Goal: Task Accomplishment & Management: Manage account settings

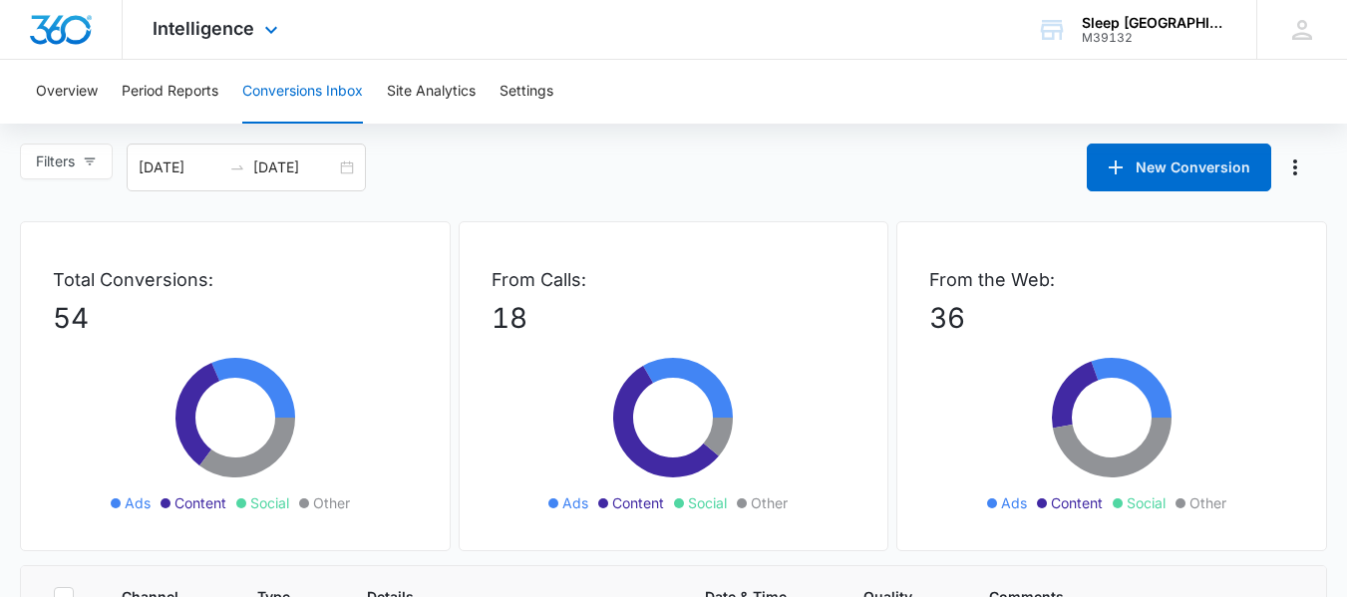
click at [236, 46] on div "Intelligence Apps Reputation Websites Forms CRM Email Social Payments POS Conte…" at bounding box center [218, 29] width 190 height 59
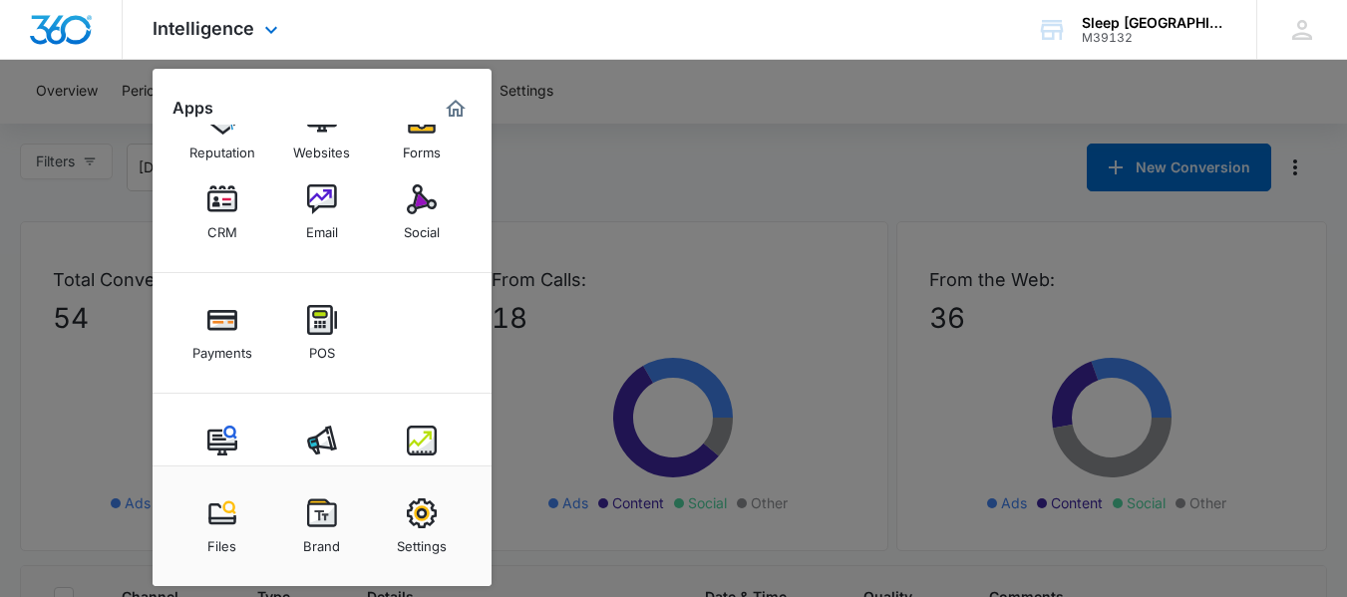
scroll to position [101, 0]
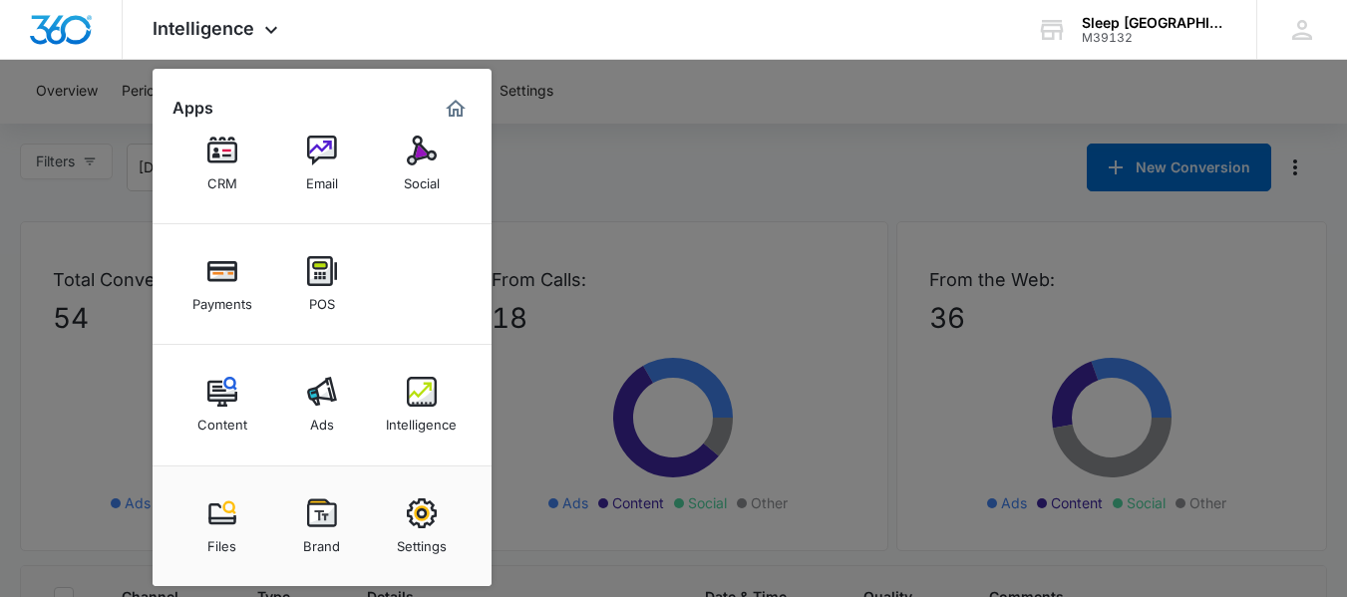
drag, startPoint x: 428, startPoint y: 399, endPoint x: 418, endPoint y: 374, distance: 26.8
click at [428, 399] on img at bounding box center [422, 392] width 30 height 30
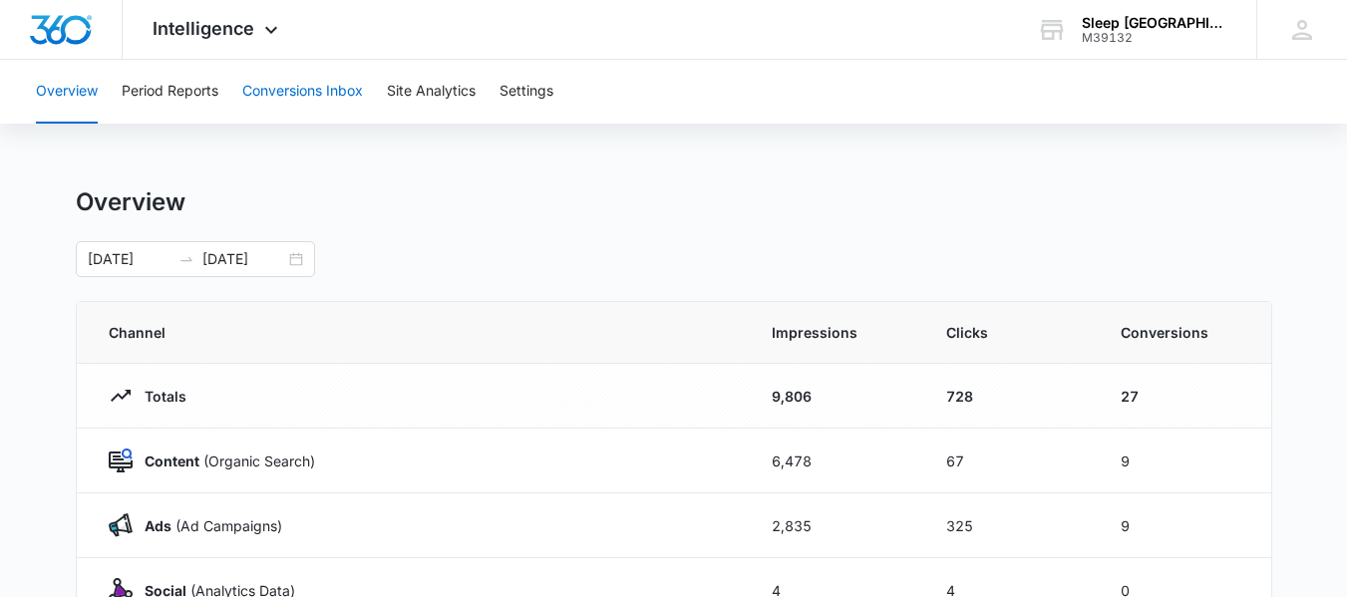
click at [300, 93] on button "Conversions Inbox" at bounding box center [302, 92] width 121 height 64
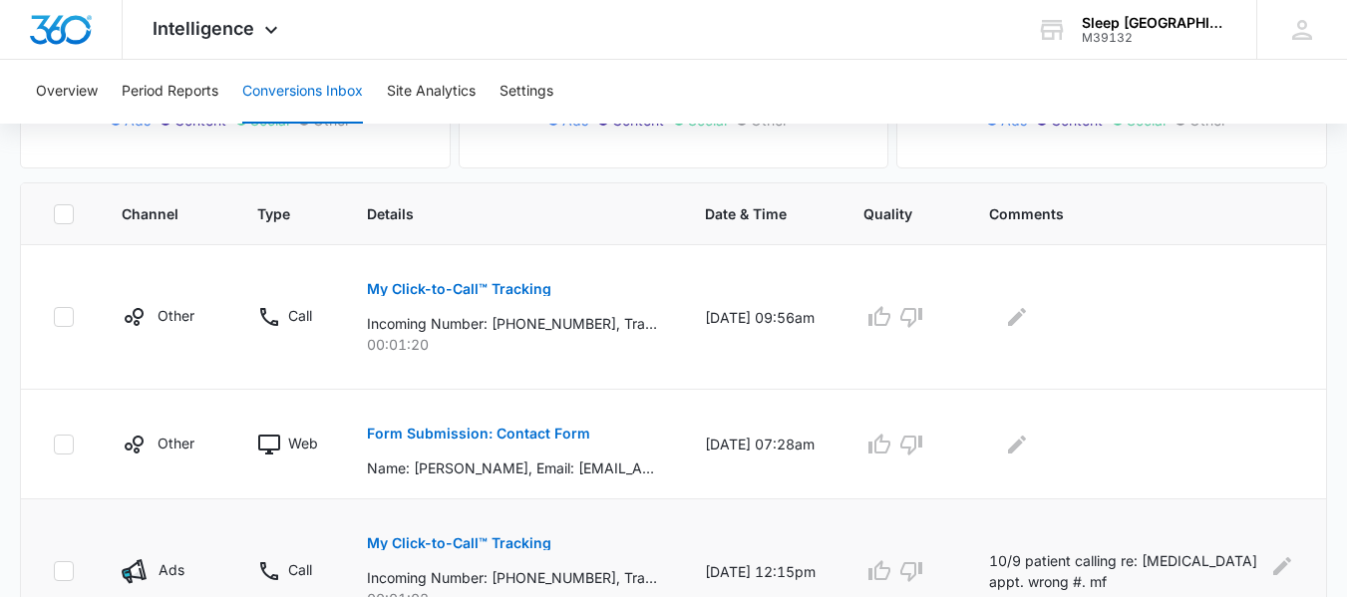
scroll to position [498, 0]
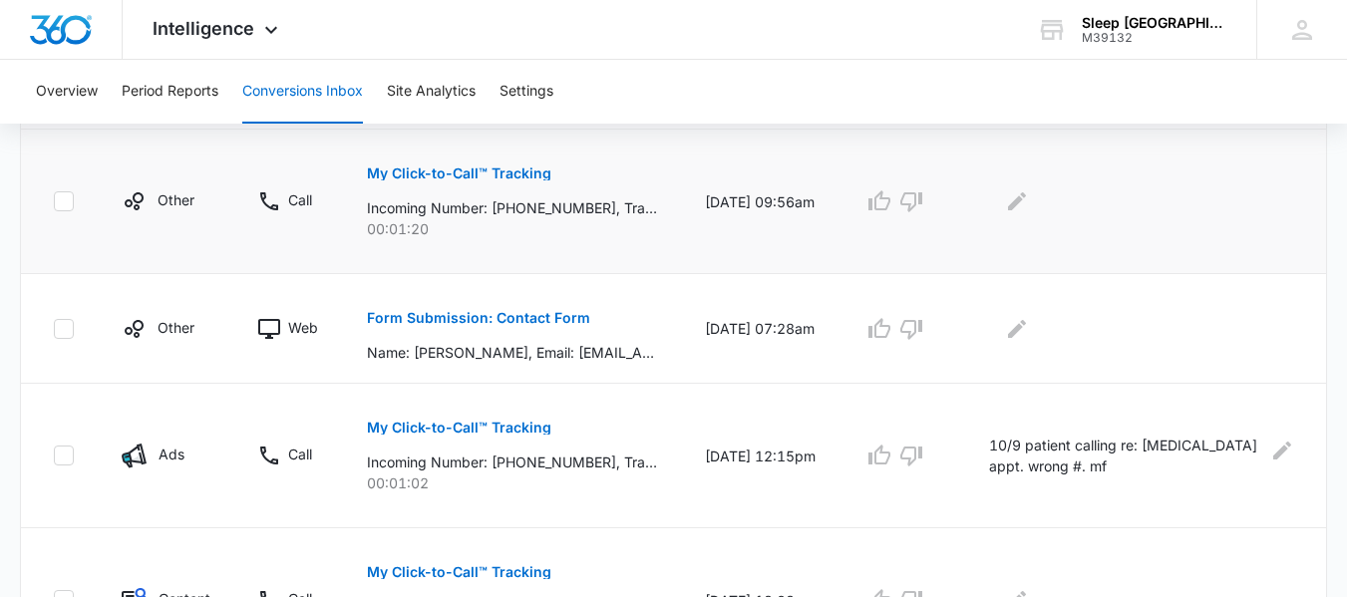
click at [426, 171] on p "My Click-to-Call™ Tracking" at bounding box center [459, 173] width 184 height 14
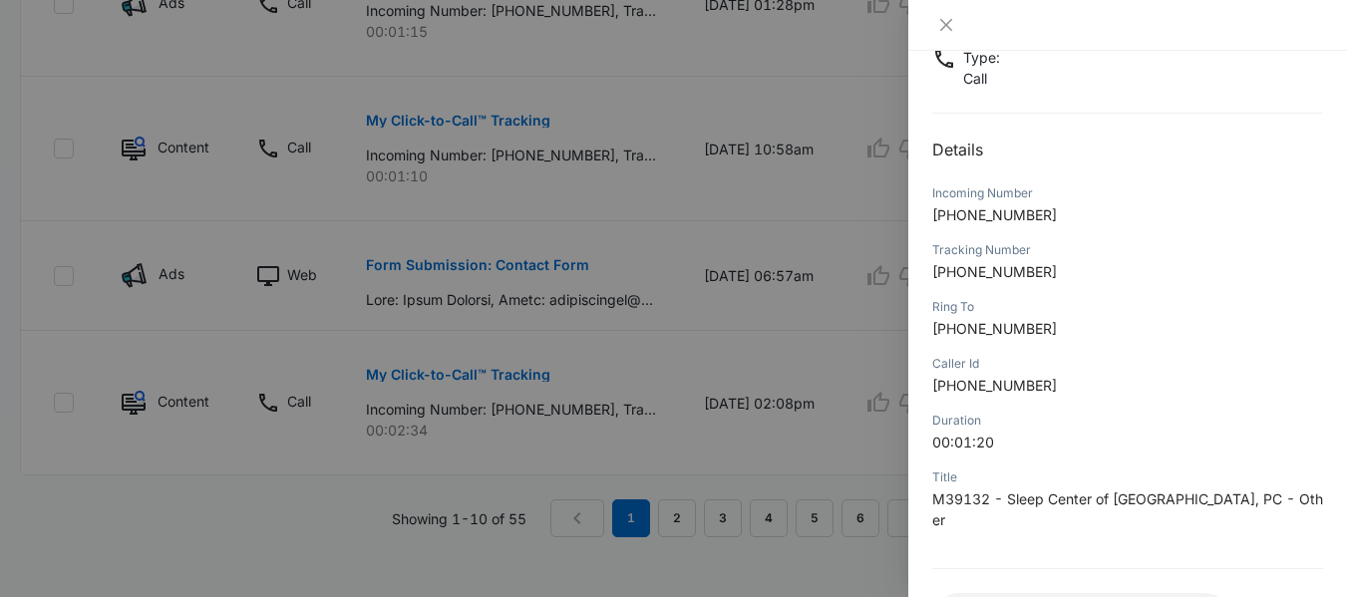
scroll to position [287, 0]
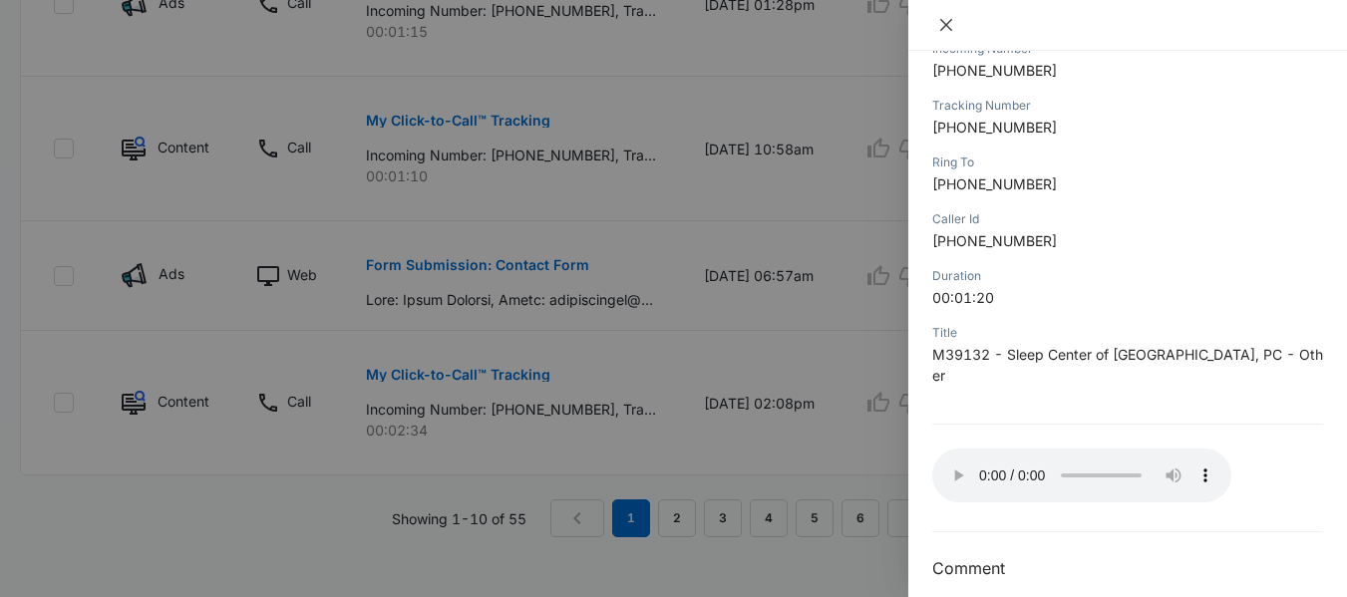
click at [949, 27] on icon "close" at bounding box center [946, 25] width 12 height 12
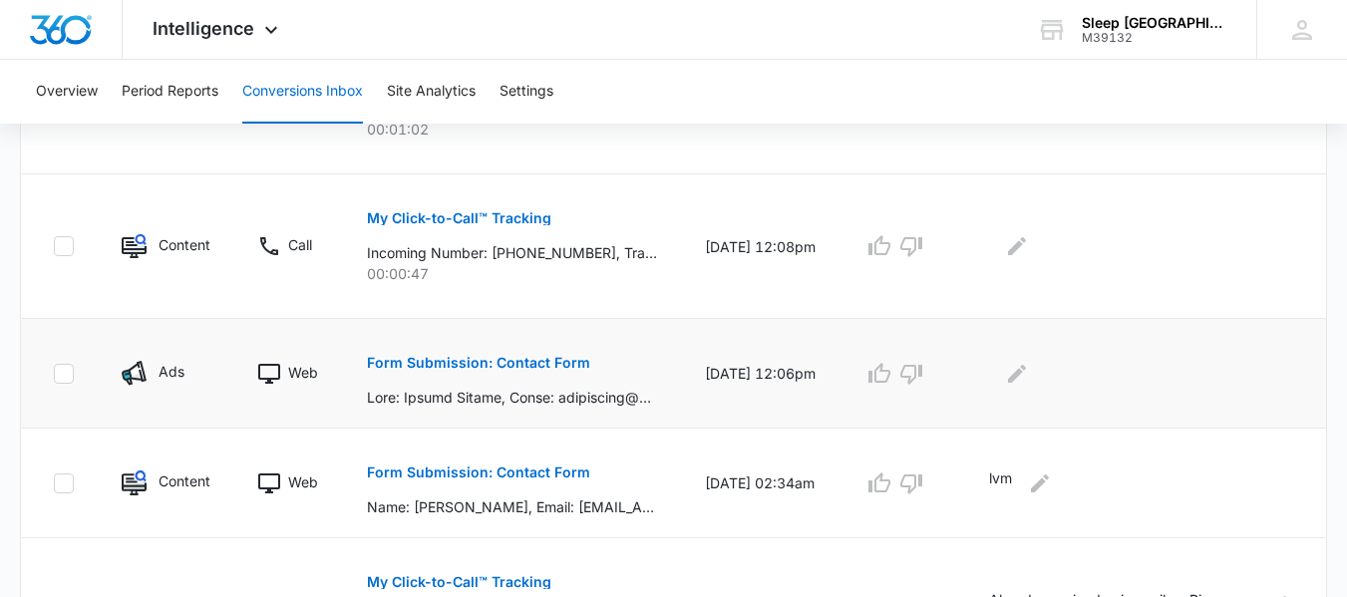
scroll to position [900, 0]
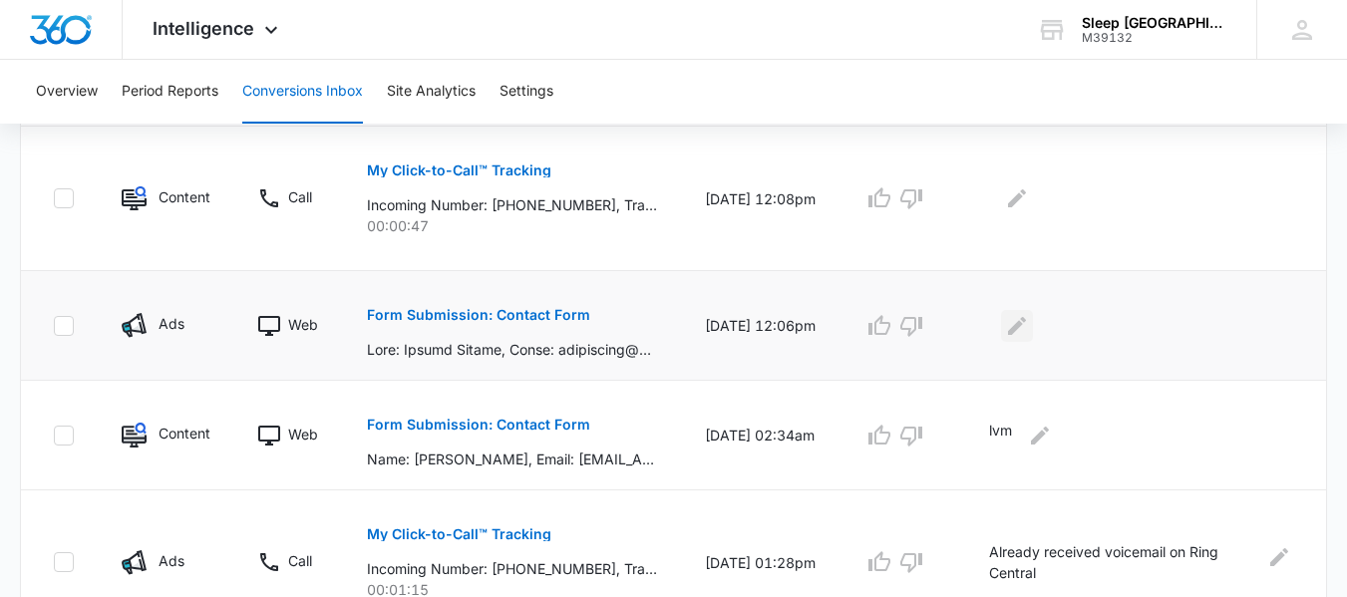
click at [1029, 328] on icon "Edit Comments" at bounding box center [1017, 326] width 24 height 24
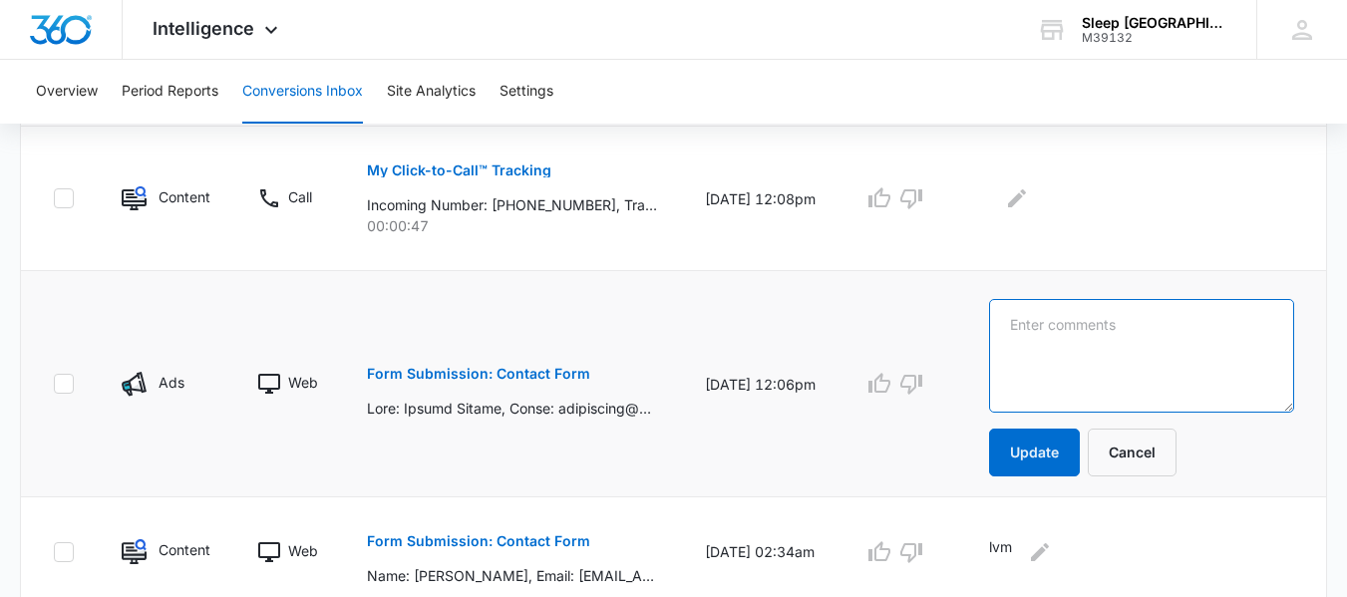
click at [1091, 324] on textarea at bounding box center [1141, 356] width 305 height 114
type textarea "LVM AB"
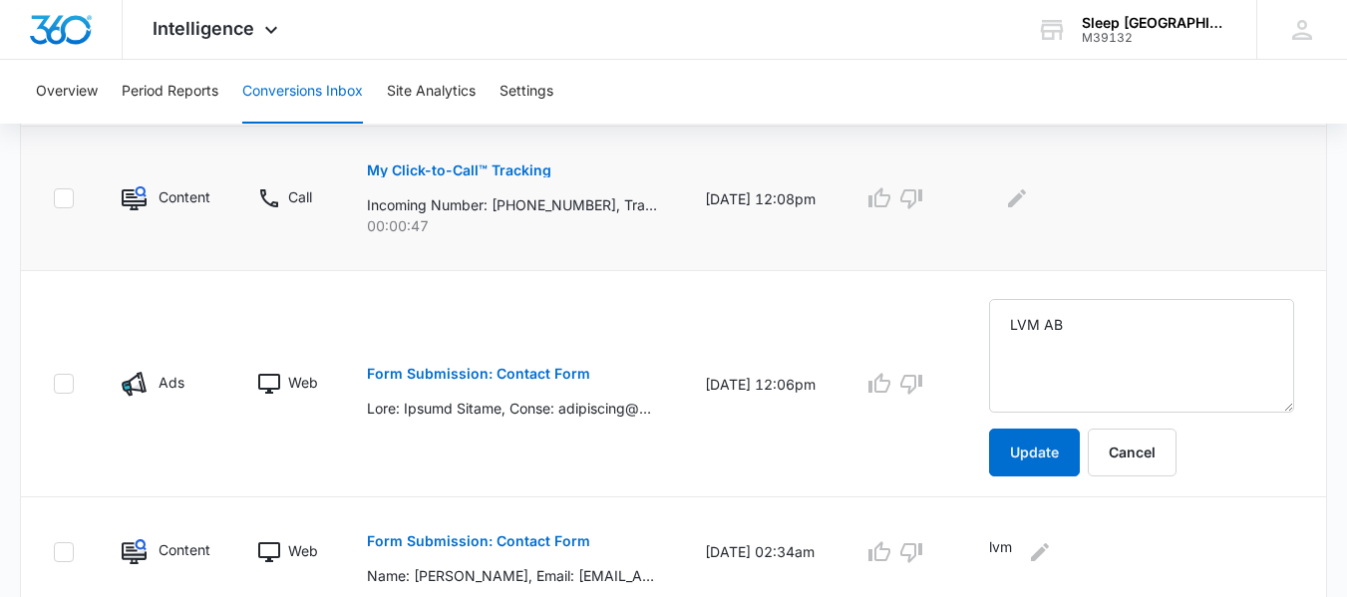
click at [789, 211] on td "[DATE] 12:08pm" at bounding box center [760, 199] width 158 height 145
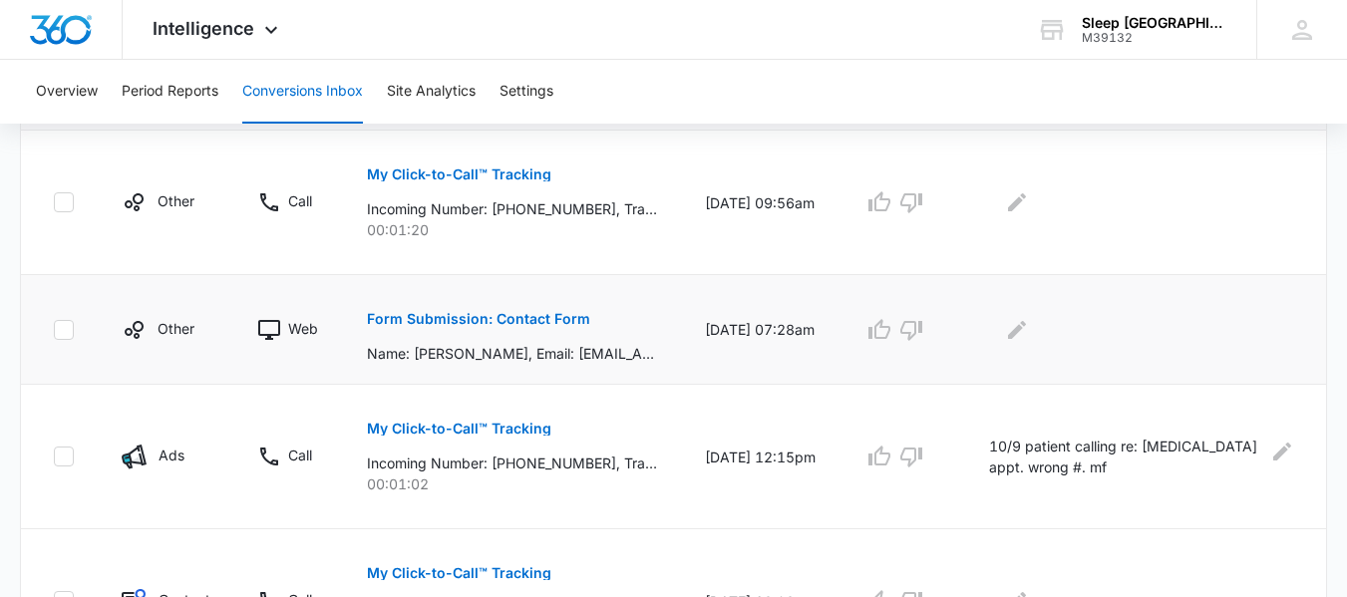
scroll to position [402, 0]
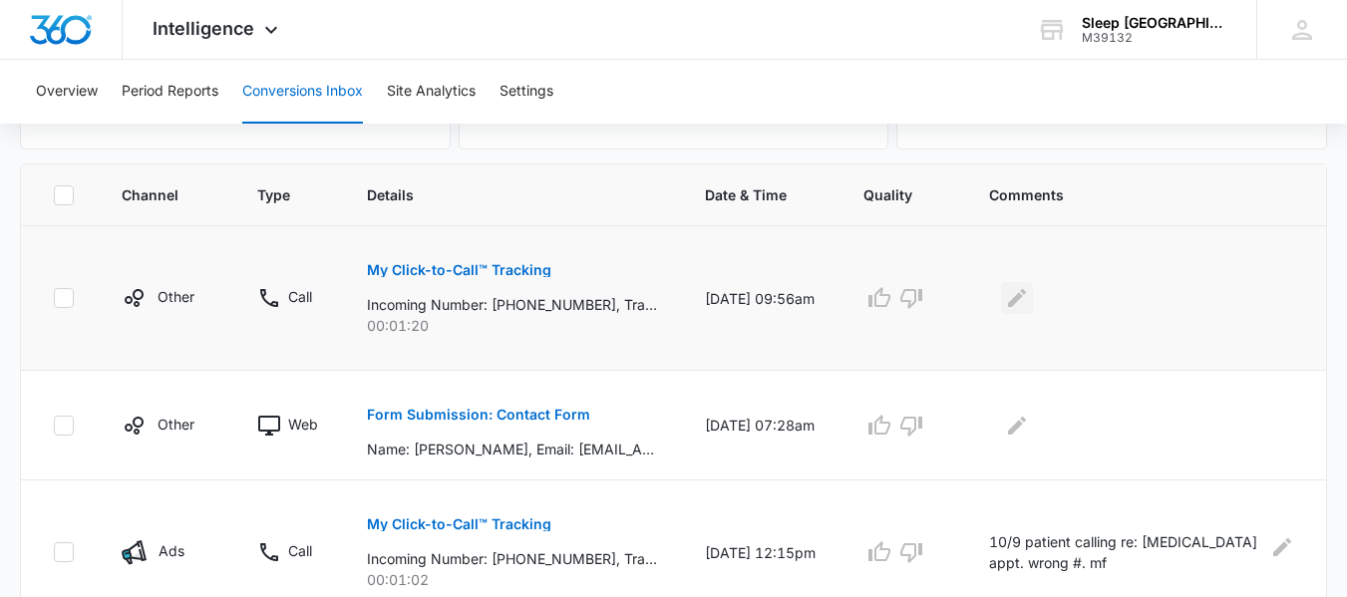
click at [1026, 306] on icon "Edit Comments" at bounding box center [1017, 298] width 18 height 18
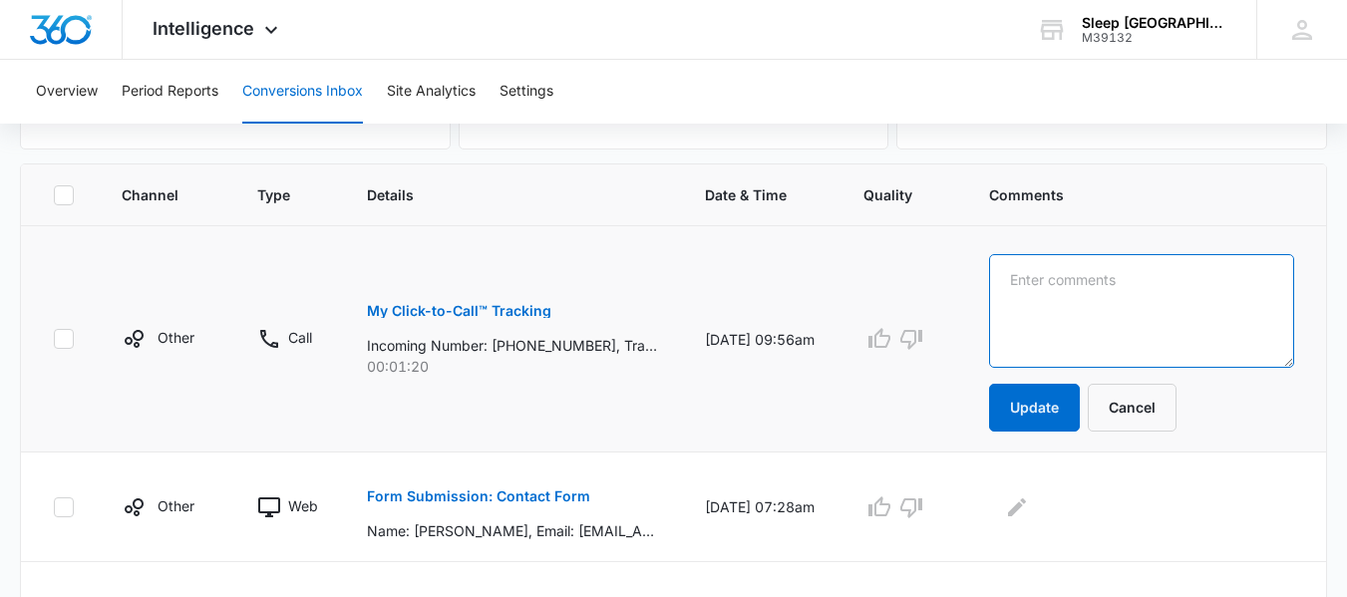
click at [1112, 300] on textarea at bounding box center [1141, 311] width 305 height 114
type textarea "LVM AB"
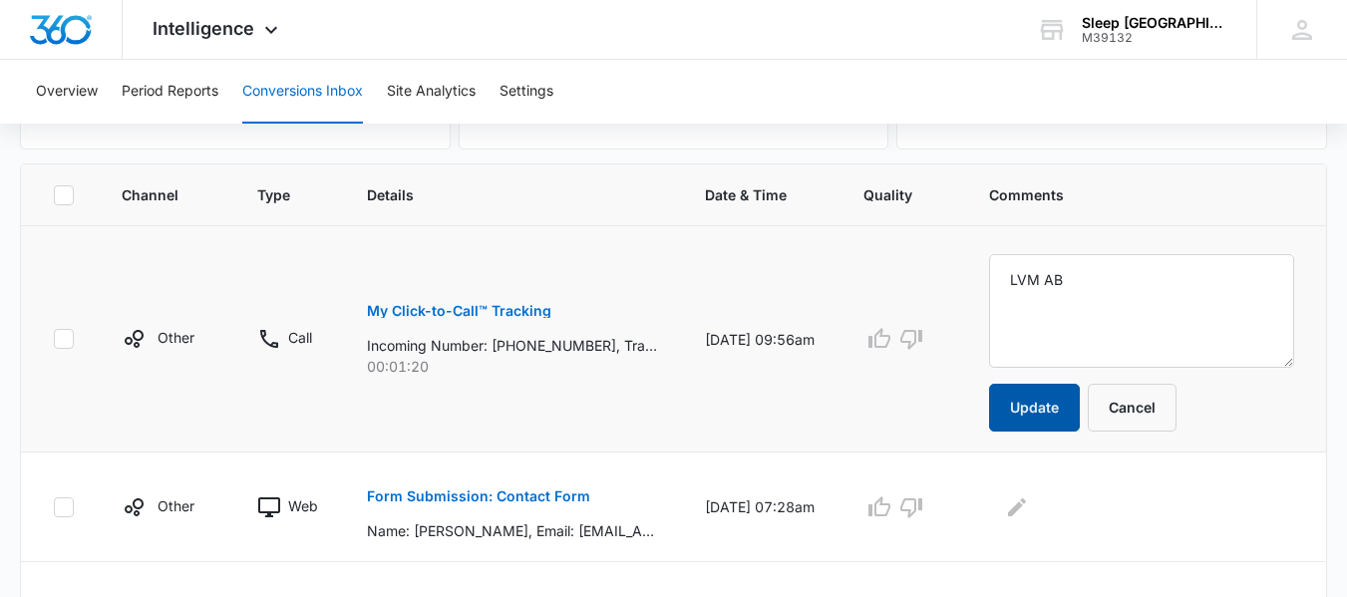
click at [1052, 415] on button "Update" at bounding box center [1034, 408] width 91 height 48
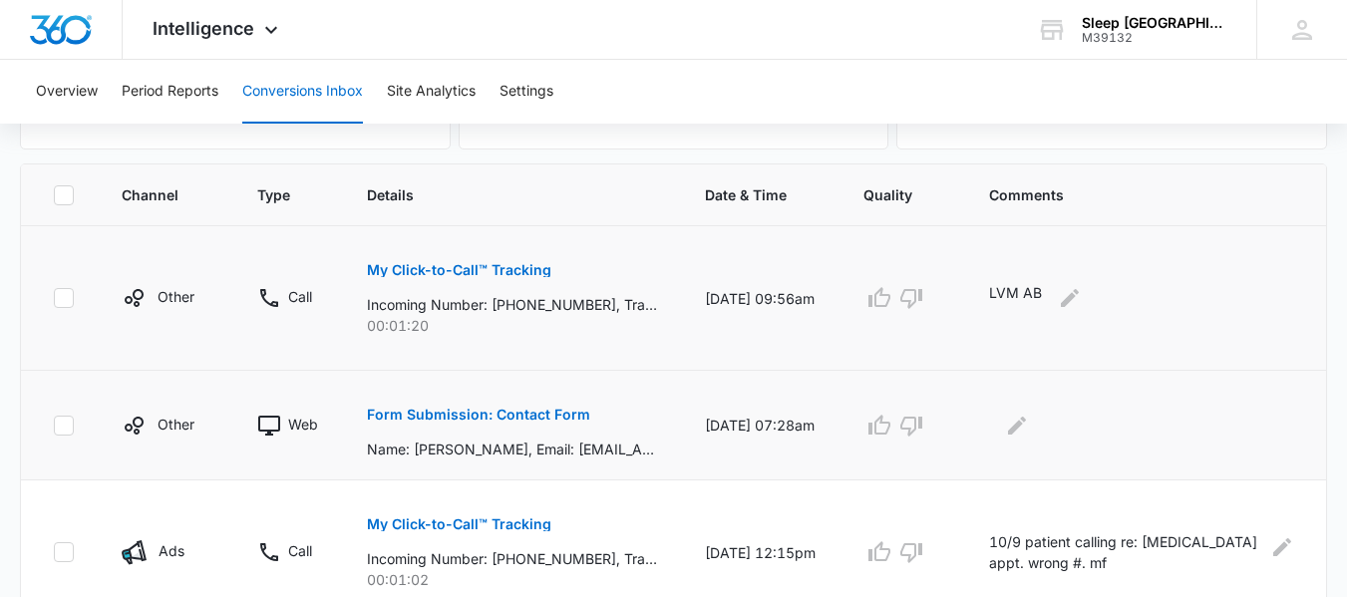
click at [426, 419] on p "Form Submission: Contact Form" at bounding box center [478, 415] width 223 height 14
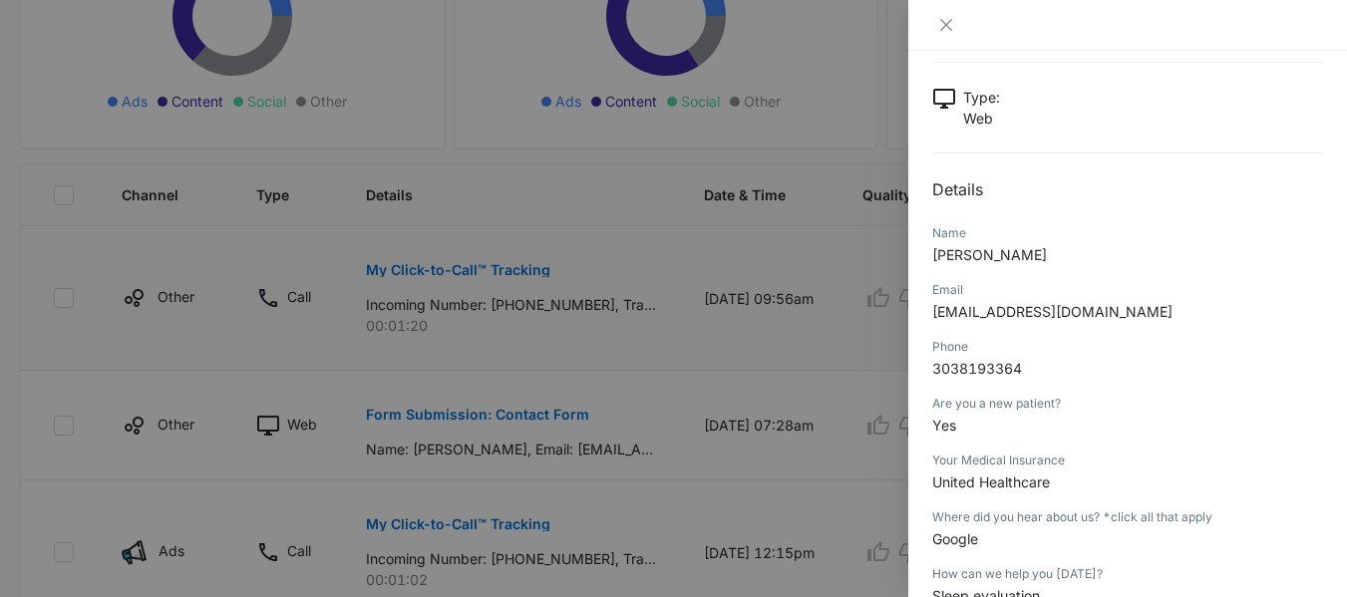
scroll to position [199, 0]
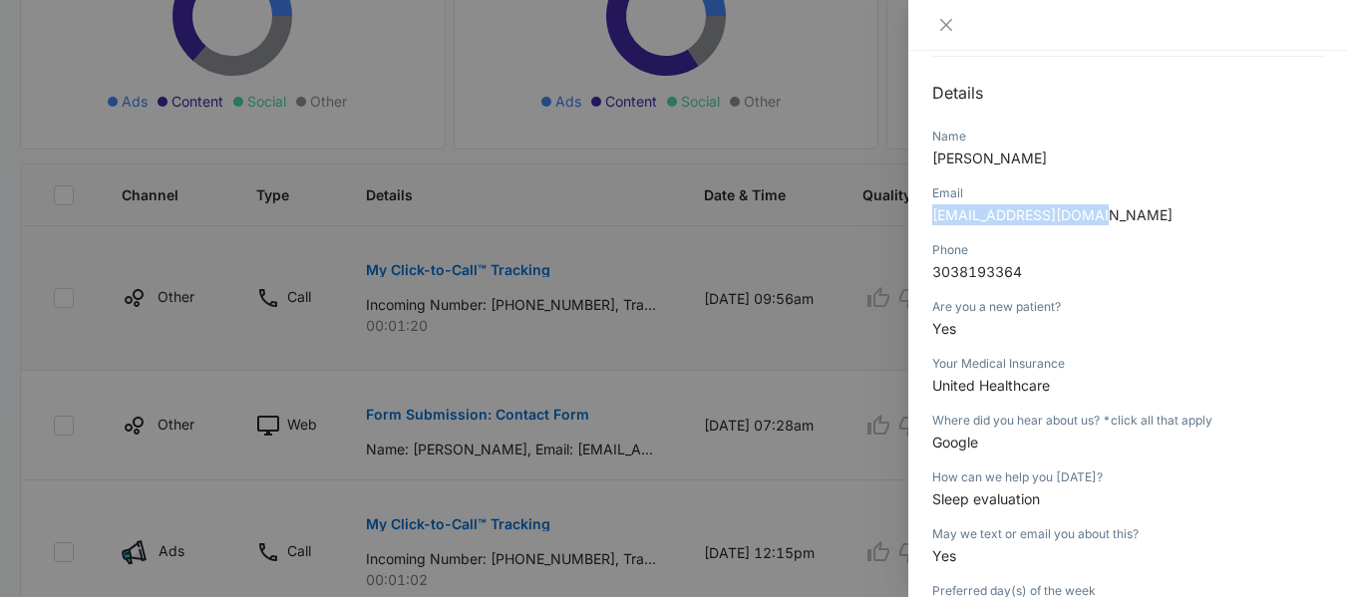
drag, startPoint x: 1106, startPoint y: 220, endPoint x: 934, endPoint y: 220, distance: 172.4
click at [934, 220] on p "[EMAIL_ADDRESS][DOMAIN_NAME]" at bounding box center [1127, 214] width 391 height 21
copy span "[EMAIL_ADDRESS][DOMAIN_NAME]"
drag, startPoint x: 1026, startPoint y: 270, endPoint x: 931, endPoint y: 270, distance: 94.7
click at [931, 270] on div "Form Submission: Contact Form [DATE] 07:28am Type : Web Details Name [PERSON_NA…" at bounding box center [1127, 324] width 439 height 546
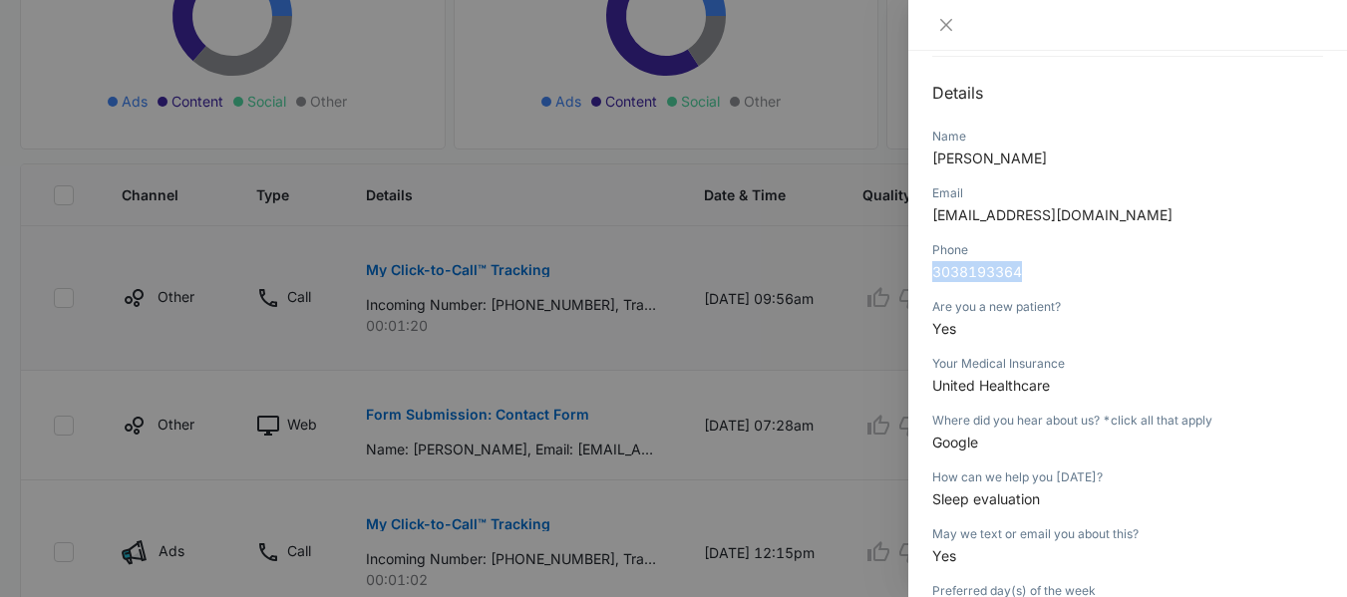
copy span "3038193364"
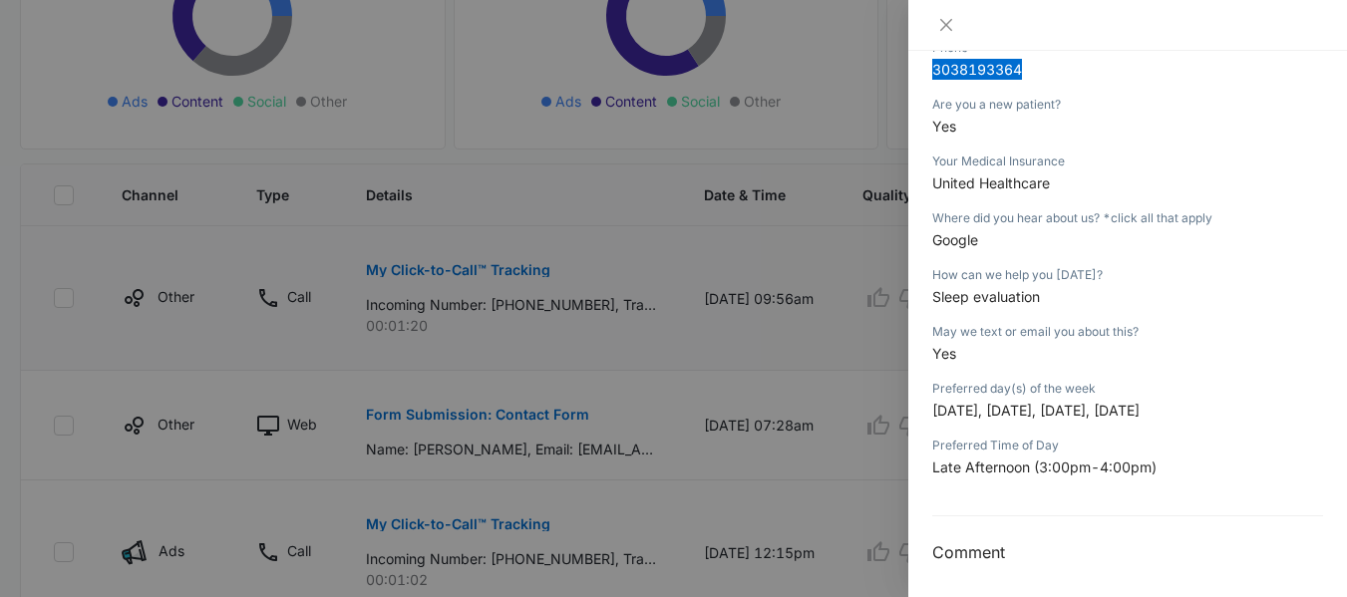
scroll to position [407, 0]
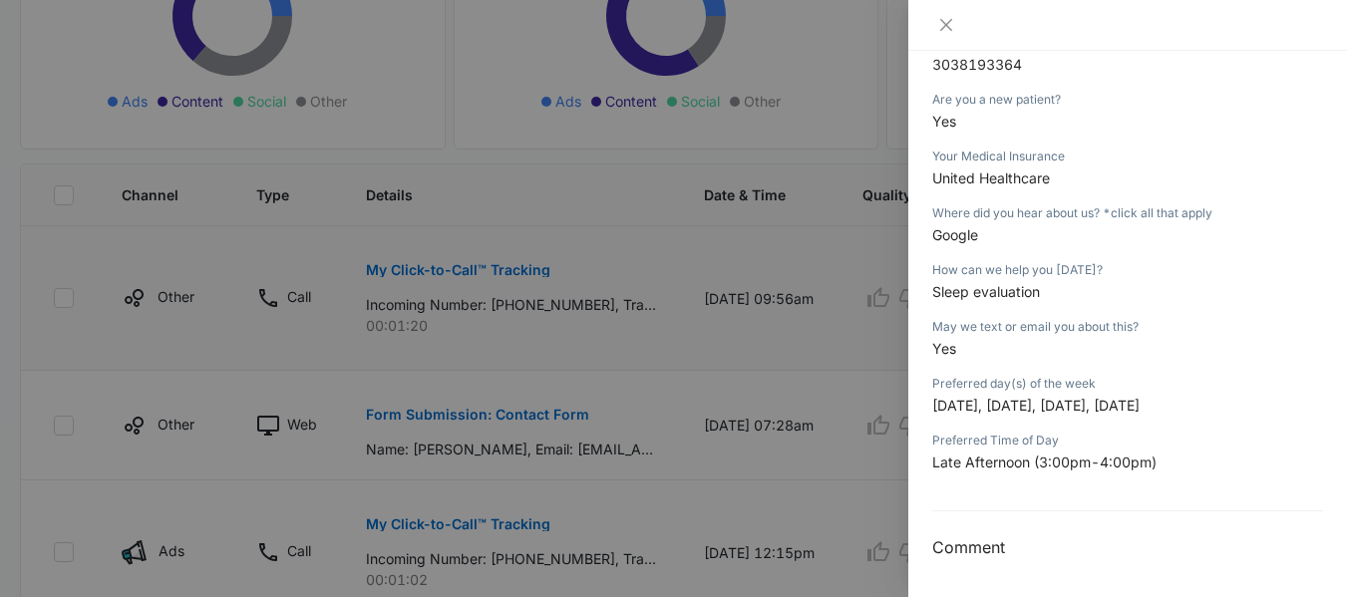
click at [925, 207] on div "Form Submission: Contact Form [DATE] 07:28am Type : Web Details Name [PERSON_NA…" at bounding box center [1127, 324] width 439 height 546
drag, startPoint x: 923, startPoint y: 144, endPoint x: 1009, endPoint y: 146, distance: 85.7
click at [1009, 146] on div "Form Submission: Contact Form [DATE] 07:28am Type : Web Details Name [PERSON_NA…" at bounding box center [1127, 324] width 439 height 546
click at [1001, 153] on div "Your Medical Insurance" at bounding box center [1127, 157] width 391 height 18
click at [1082, 128] on p "Yes" at bounding box center [1127, 121] width 391 height 21
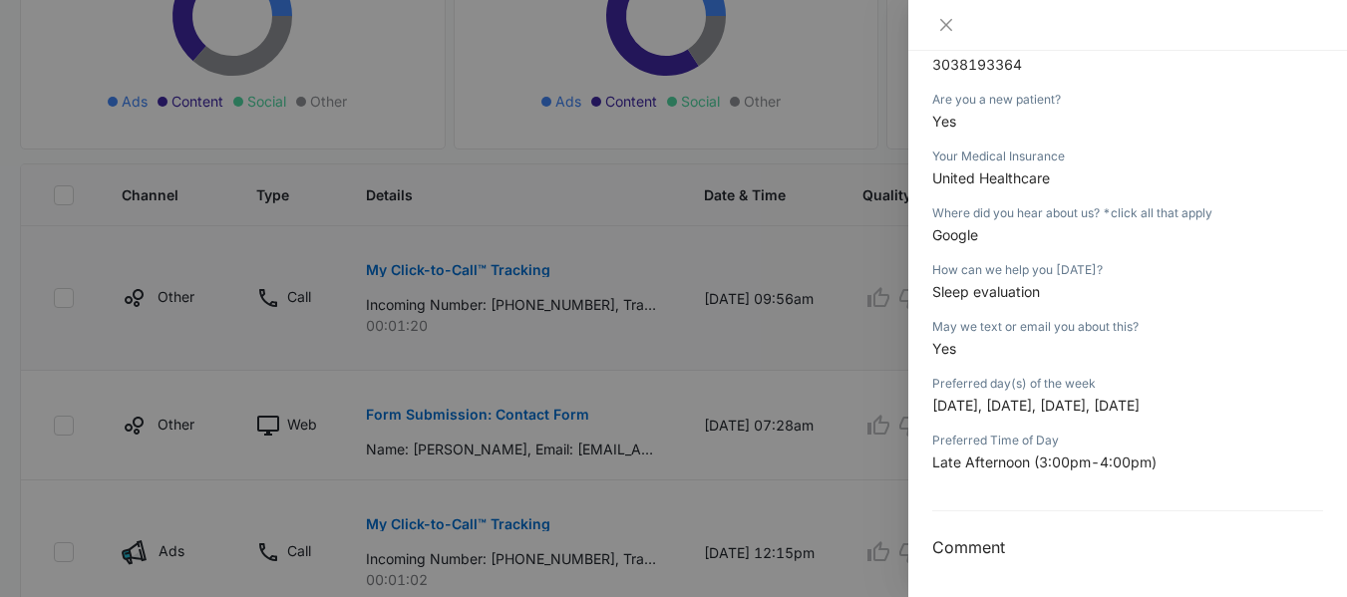
drag, startPoint x: 930, startPoint y: 155, endPoint x: 1254, endPoint y: 418, distance: 416.7
click at [1254, 418] on div "Form Submission: Contact Form [DATE] 07:28am Type : Web Details Name [PERSON_NA…" at bounding box center [1127, 324] width 439 height 546
copy div "Your Medical Insurance United Healthcare Where did you hear about us? *click al…"
click at [856, 117] on div at bounding box center [673, 298] width 1347 height 597
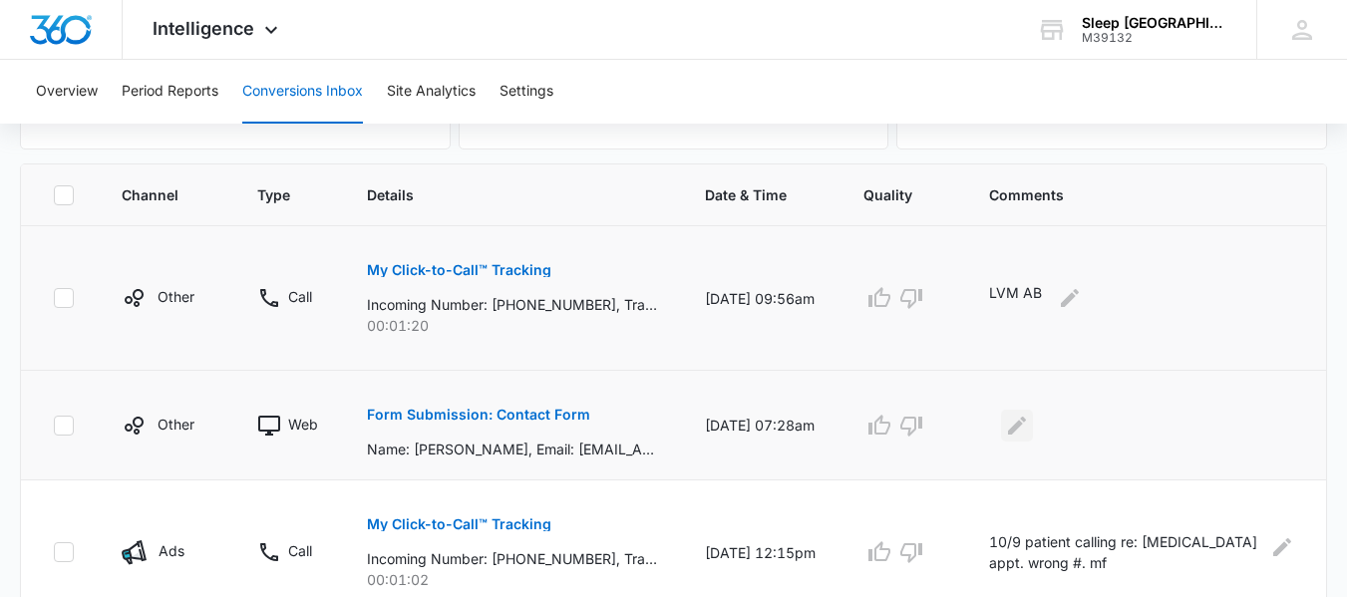
click at [1029, 430] on icon "Edit Comments" at bounding box center [1017, 426] width 24 height 24
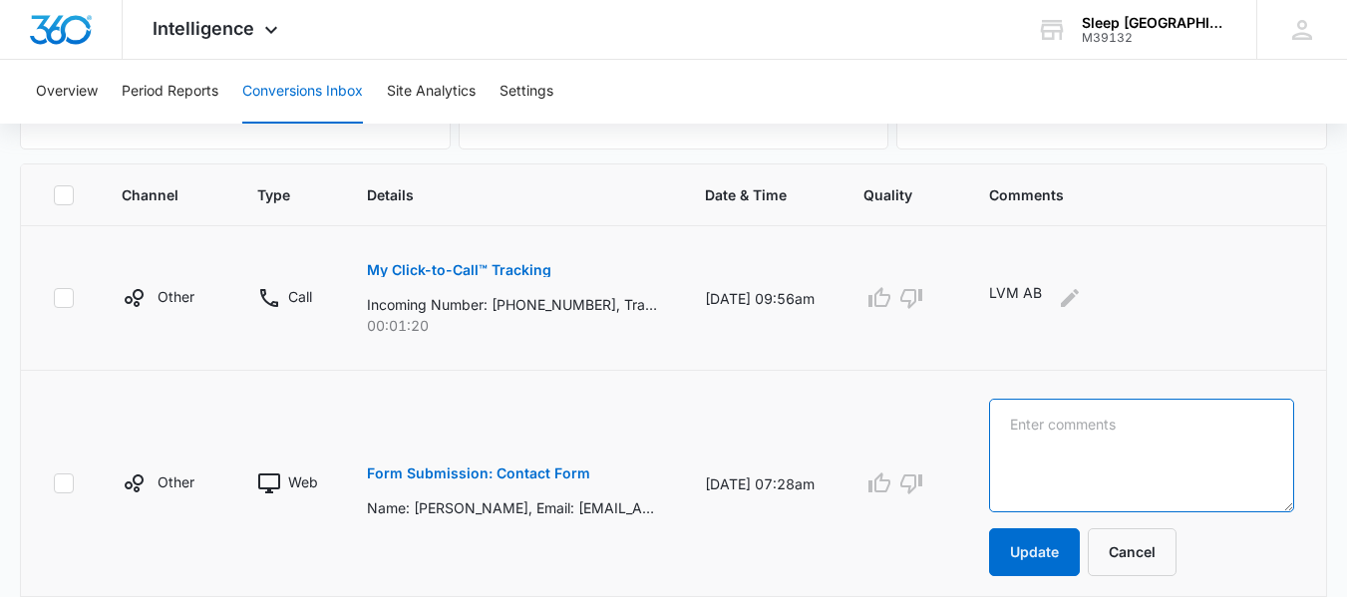
click at [1090, 418] on textarea at bounding box center [1141, 456] width 305 height 114
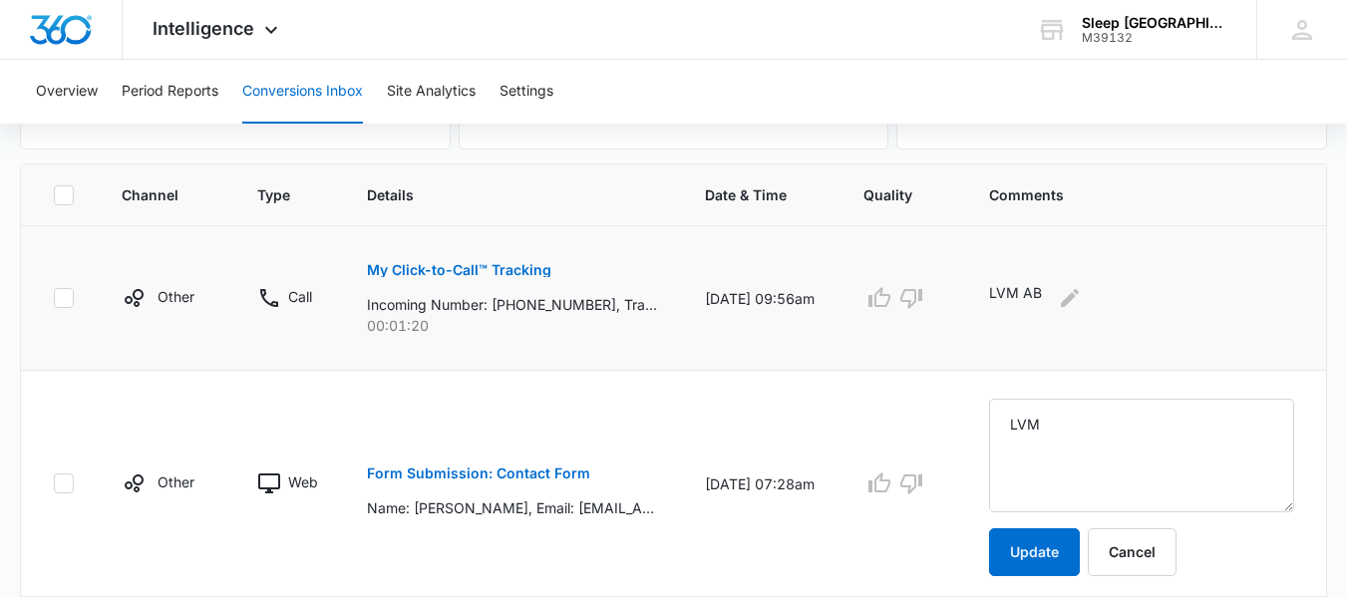
drag, startPoint x: 1316, startPoint y: 326, endPoint x: 1308, endPoint y: 317, distance: 12.0
click at [1313, 323] on td "LVM AB" at bounding box center [1145, 298] width 361 height 145
click at [1051, 572] on button "Update" at bounding box center [1034, 552] width 91 height 48
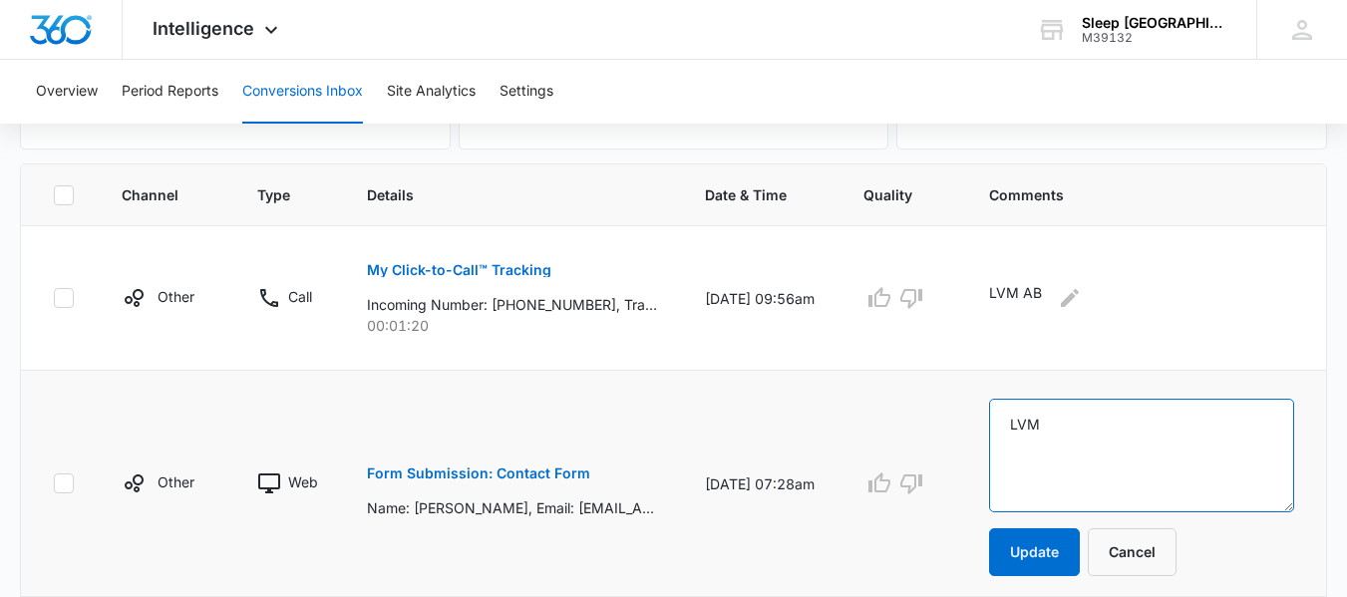
click at [1102, 410] on textarea "LVM" at bounding box center [1141, 456] width 305 height 114
type textarea "LVM AB"
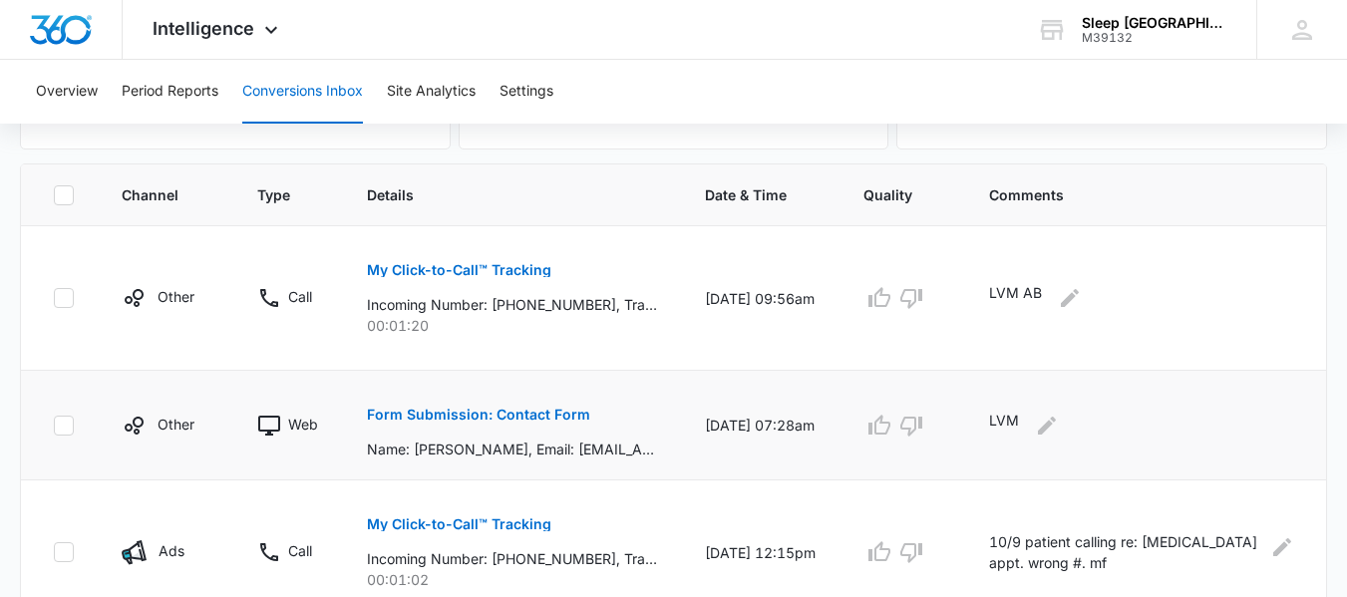
drag, startPoint x: 1031, startPoint y: 422, endPoint x: 1055, endPoint y: 416, distance: 25.6
click at [1019, 422] on p "LVM" at bounding box center [1004, 426] width 30 height 32
click at [1055, 416] on button "Edit Comments" at bounding box center [1047, 426] width 32 height 32
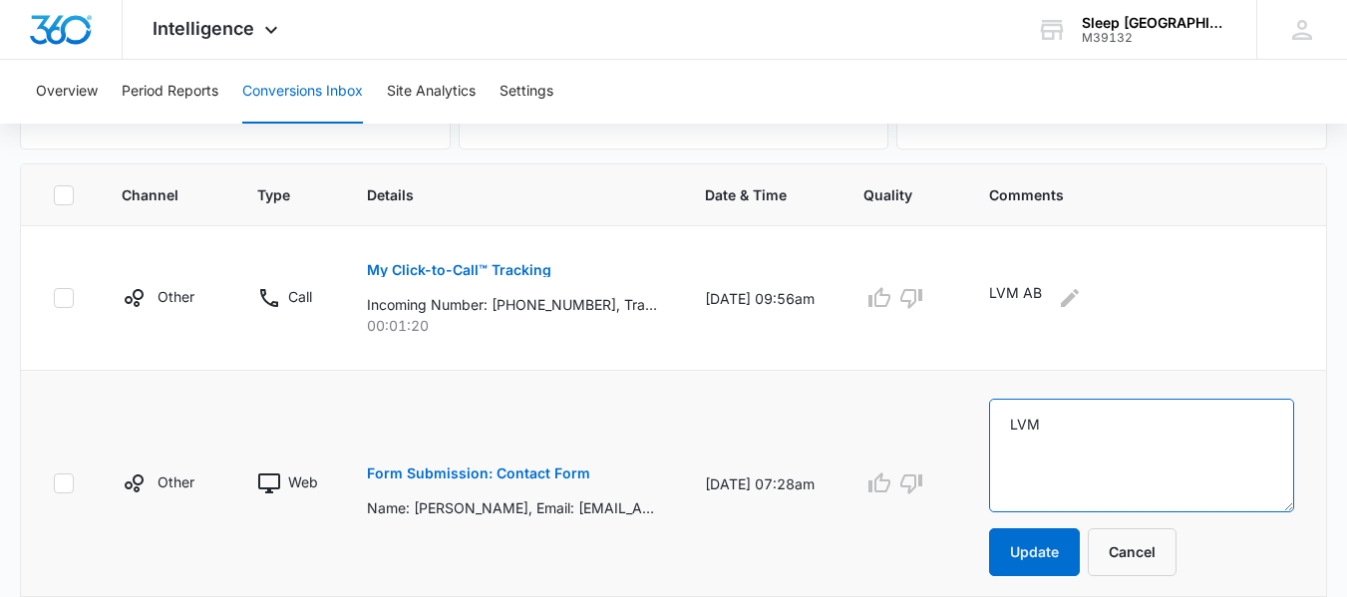
click at [1095, 436] on textarea "LVM" at bounding box center [1141, 456] width 305 height 114
type textarea "LVM AB"
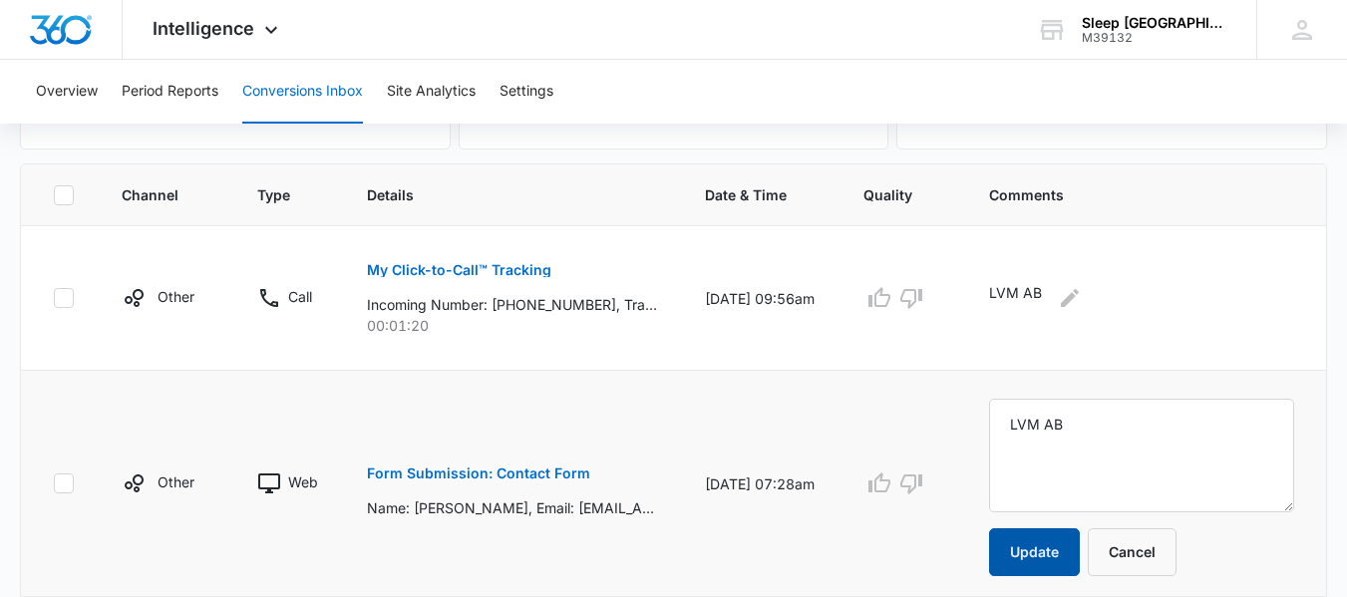
click at [1068, 543] on button "Update" at bounding box center [1034, 552] width 91 height 48
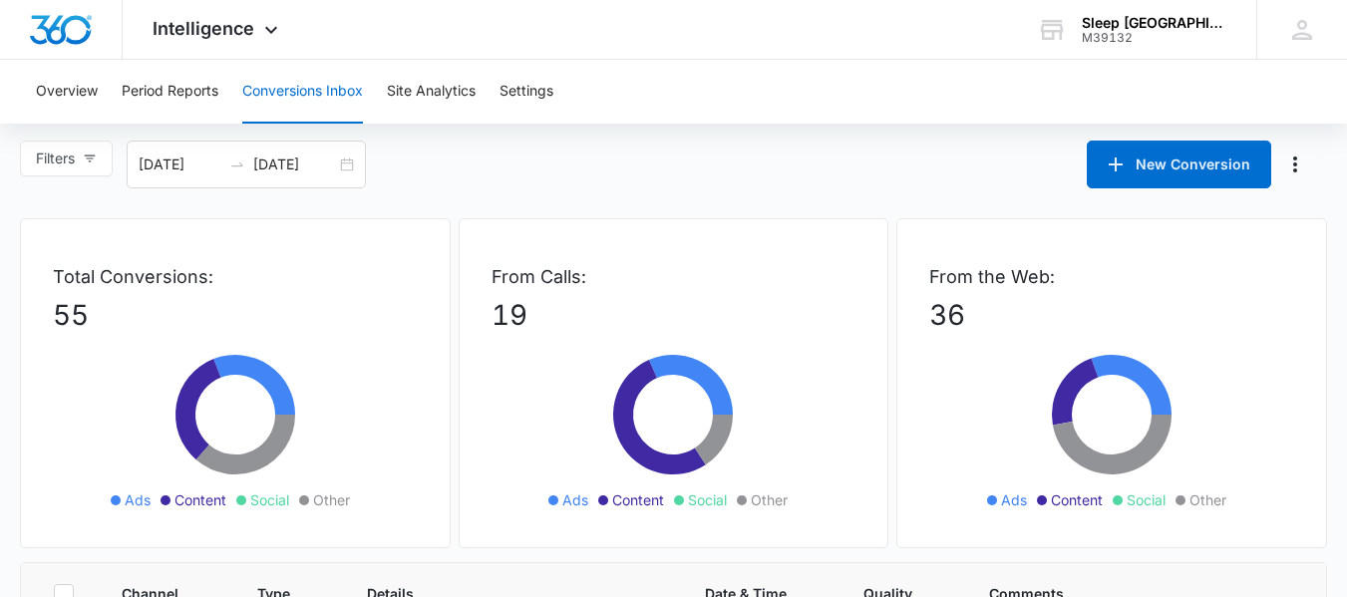
scroll to position [0, 0]
